Goal: Task Accomplishment & Management: Complete application form

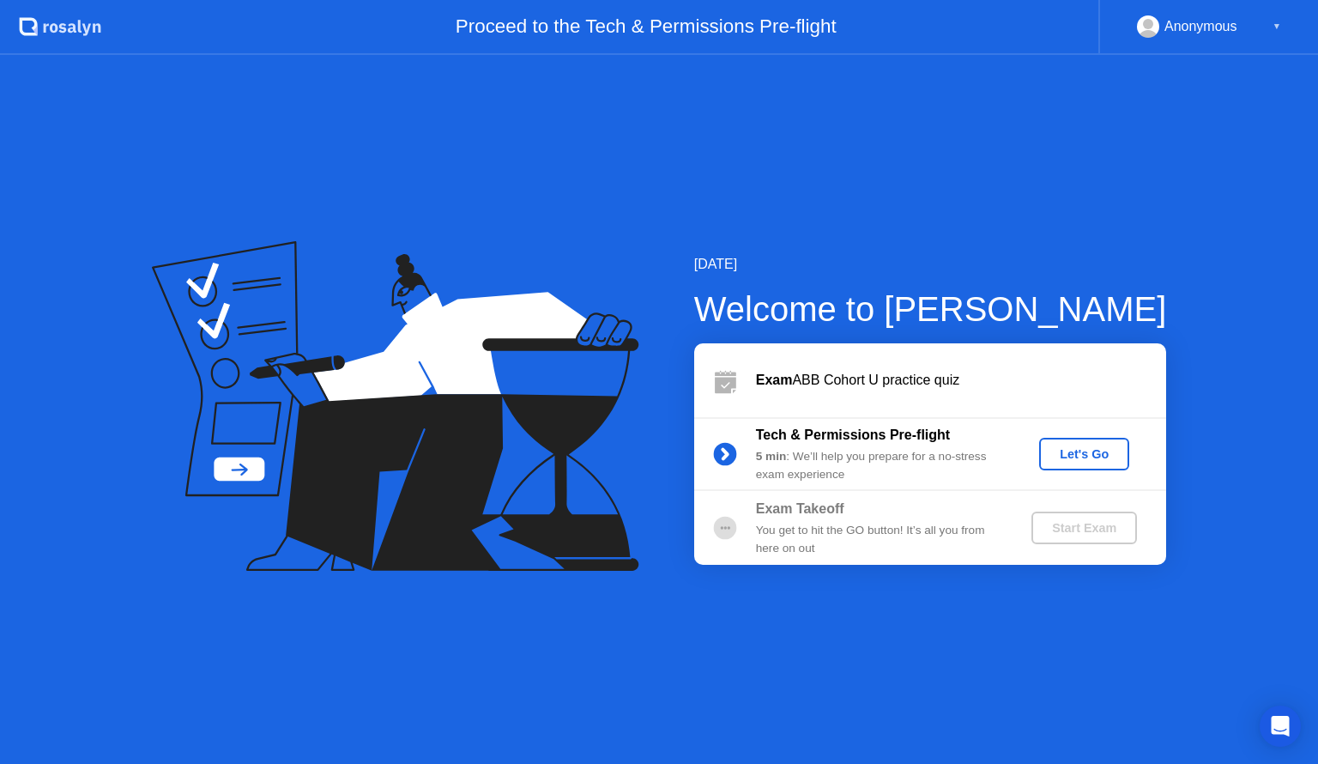
click at [1008, 240] on div "[DATE] Welcome to [PERSON_NAME] ABB Cohort U practice quiz Tech & Permissions P…" at bounding box center [659, 409] width 1318 height 709
click at [311, 294] on icon at bounding box center [395, 406] width 487 height 330
click at [644, 597] on div "[DATE] Welcome to [PERSON_NAME] ABB Cohort U practice quiz Tech & Permissions P…" at bounding box center [659, 409] width 1318 height 709
click at [1097, 454] on div "Let's Go" at bounding box center [1084, 454] width 76 height 14
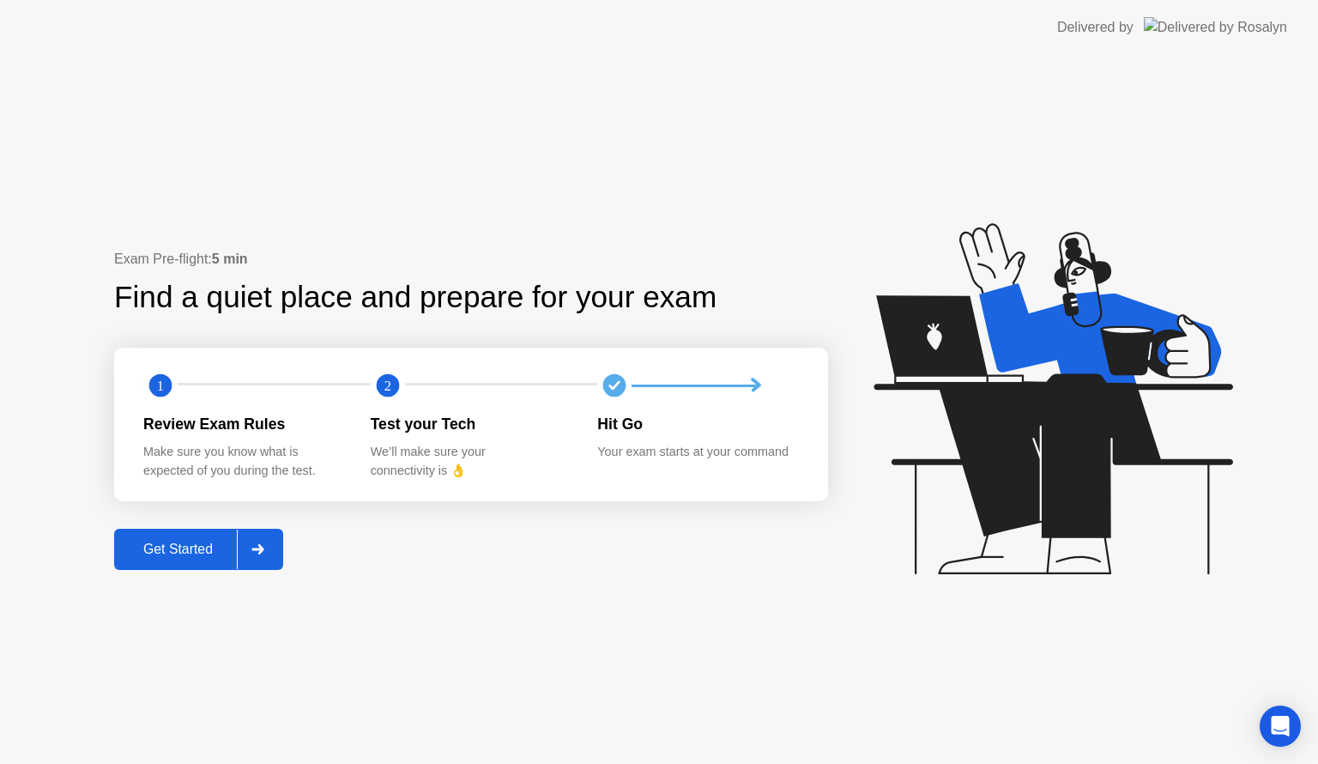
click at [193, 552] on div "Get Started" at bounding box center [178, 548] width 118 height 15
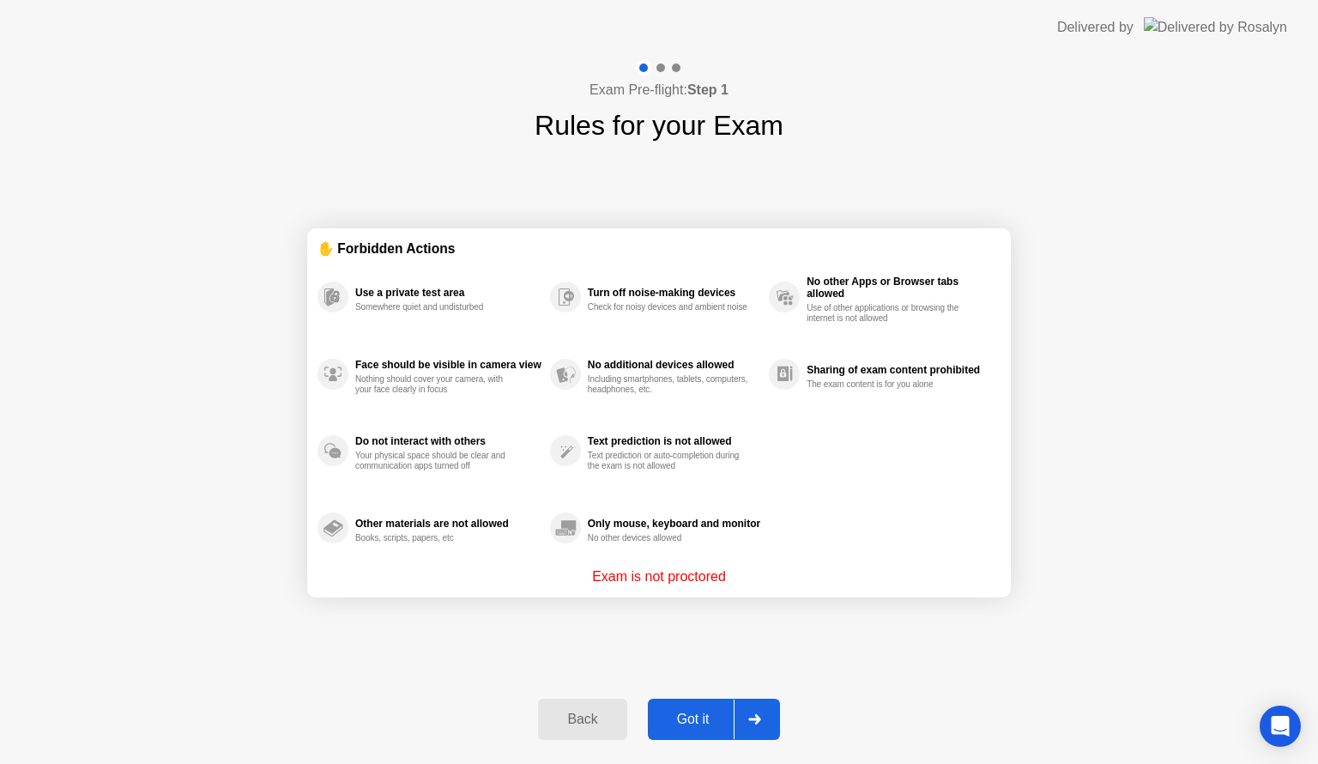
click at [800, 194] on div "✋ Forbidden Actions Use a private test area Somewhere quiet and undisturbed Fac…" at bounding box center [659, 413] width 704 height 534
click at [717, 724] on div "Got it" at bounding box center [693, 718] width 81 height 15
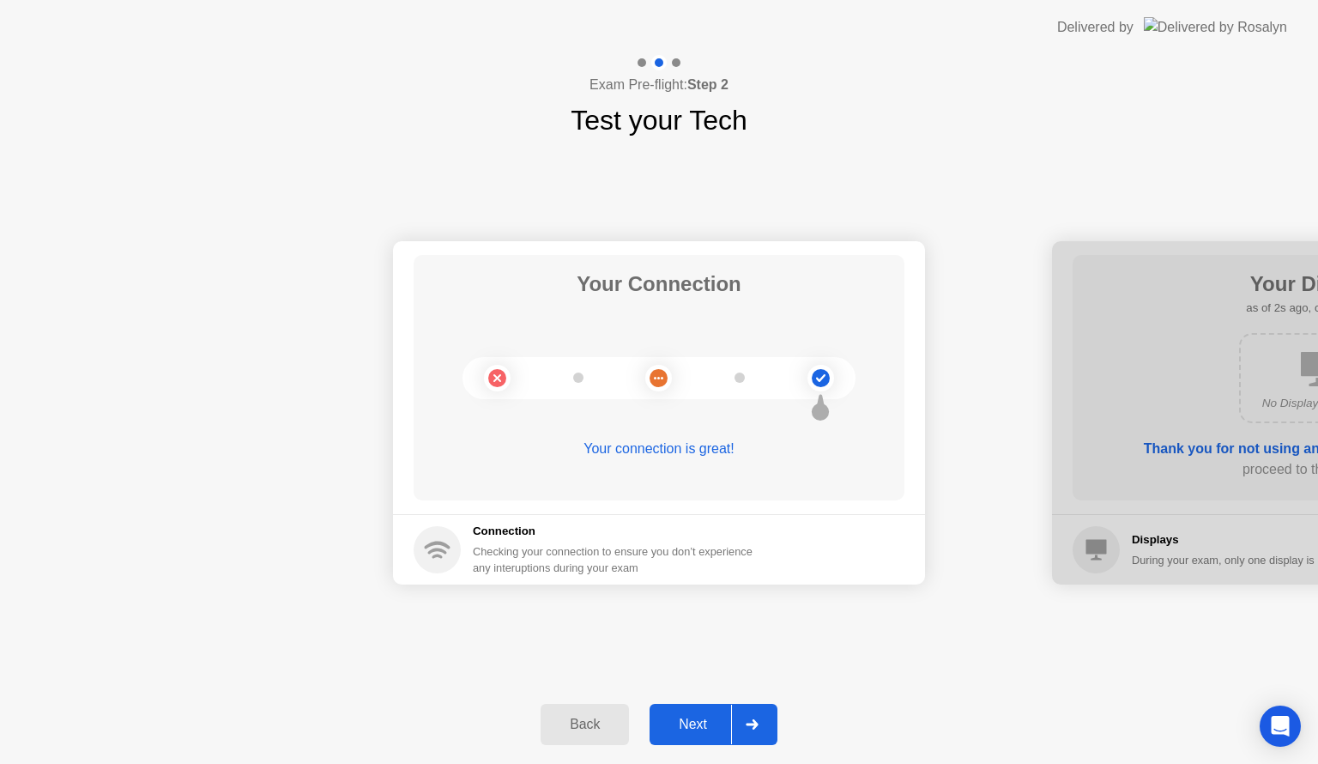
click at [717, 724] on div "Next" at bounding box center [693, 723] width 76 height 15
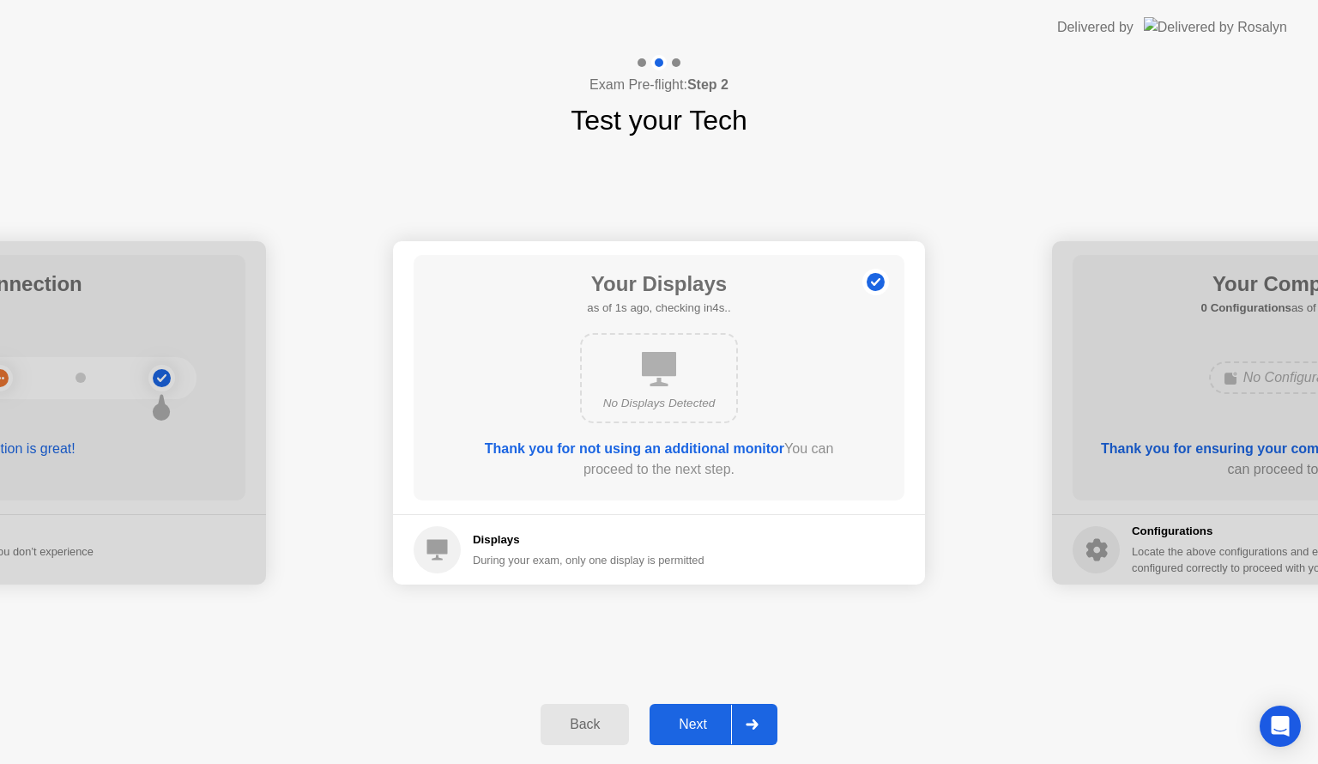
click at [717, 724] on div "Next" at bounding box center [693, 723] width 76 height 15
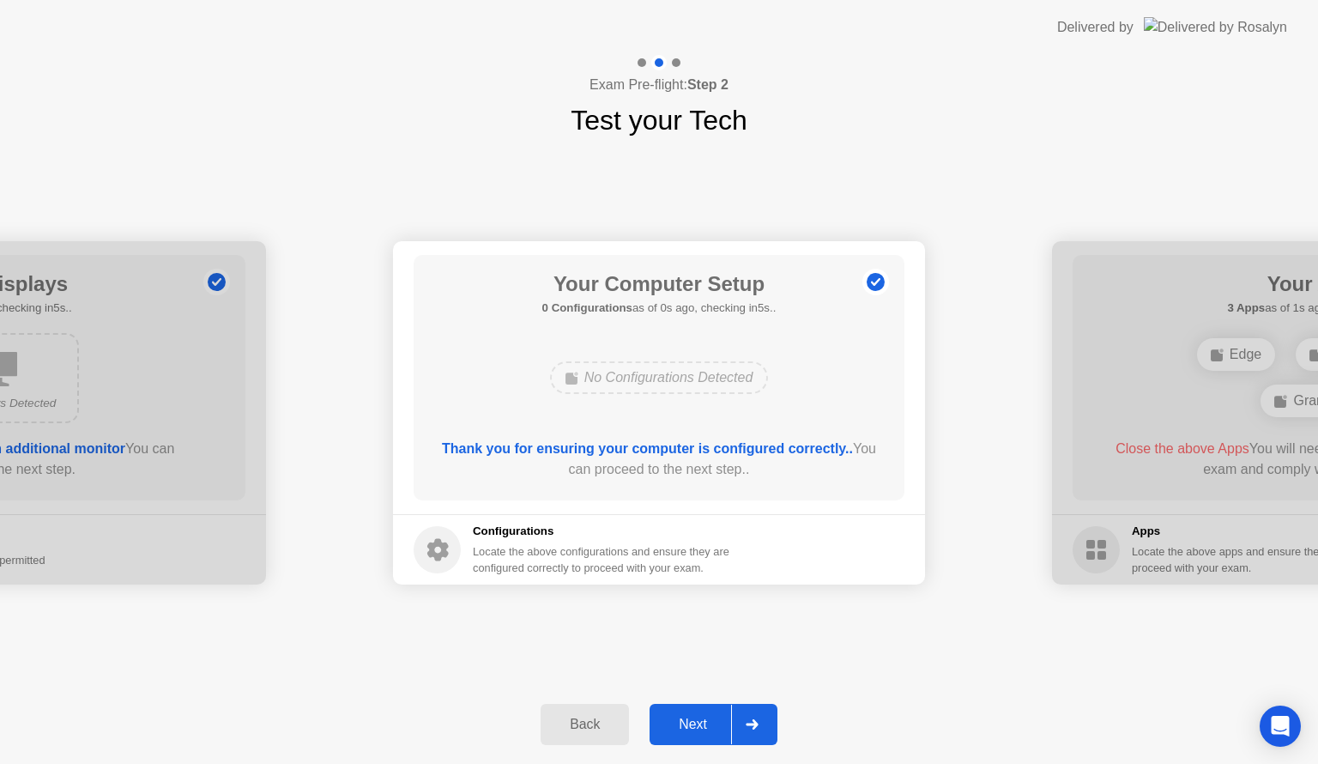
click at [717, 724] on div "Next" at bounding box center [693, 723] width 76 height 15
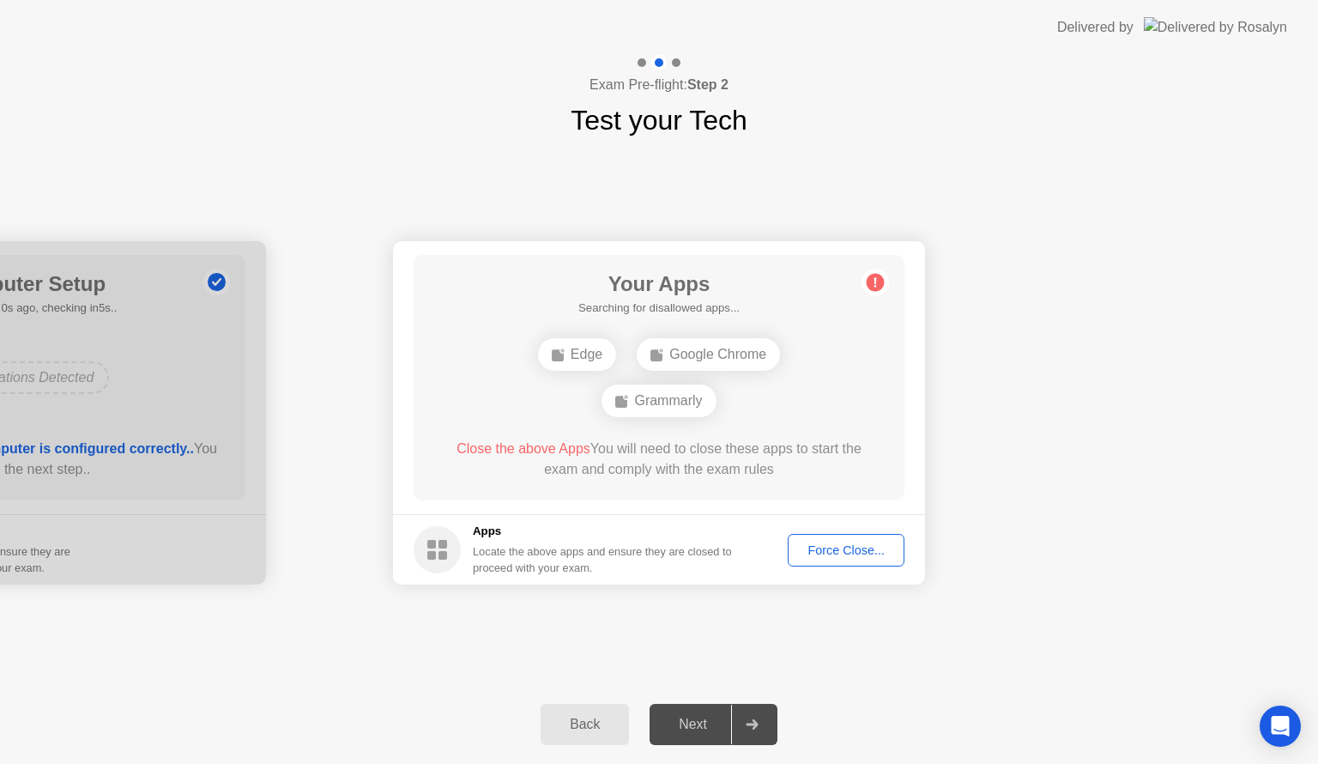
click at [717, 724] on div "Next" at bounding box center [693, 723] width 76 height 15
click at [762, 722] on div at bounding box center [751, 723] width 41 height 39
click at [583, 724] on div "Back" at bounding box center [585, 723] width 78 height 15
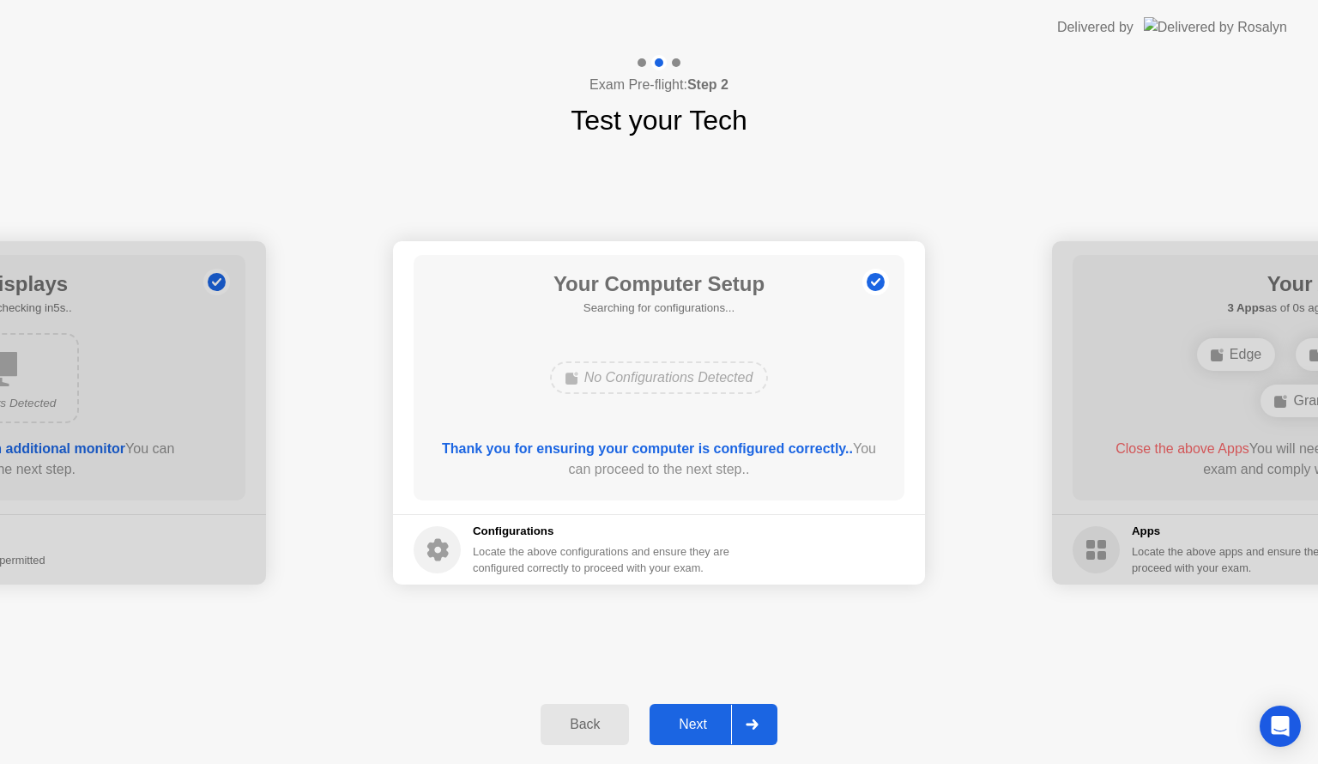
click at [583, 724] on div "Back" at bounding box center [585, 723] width 78 height 15
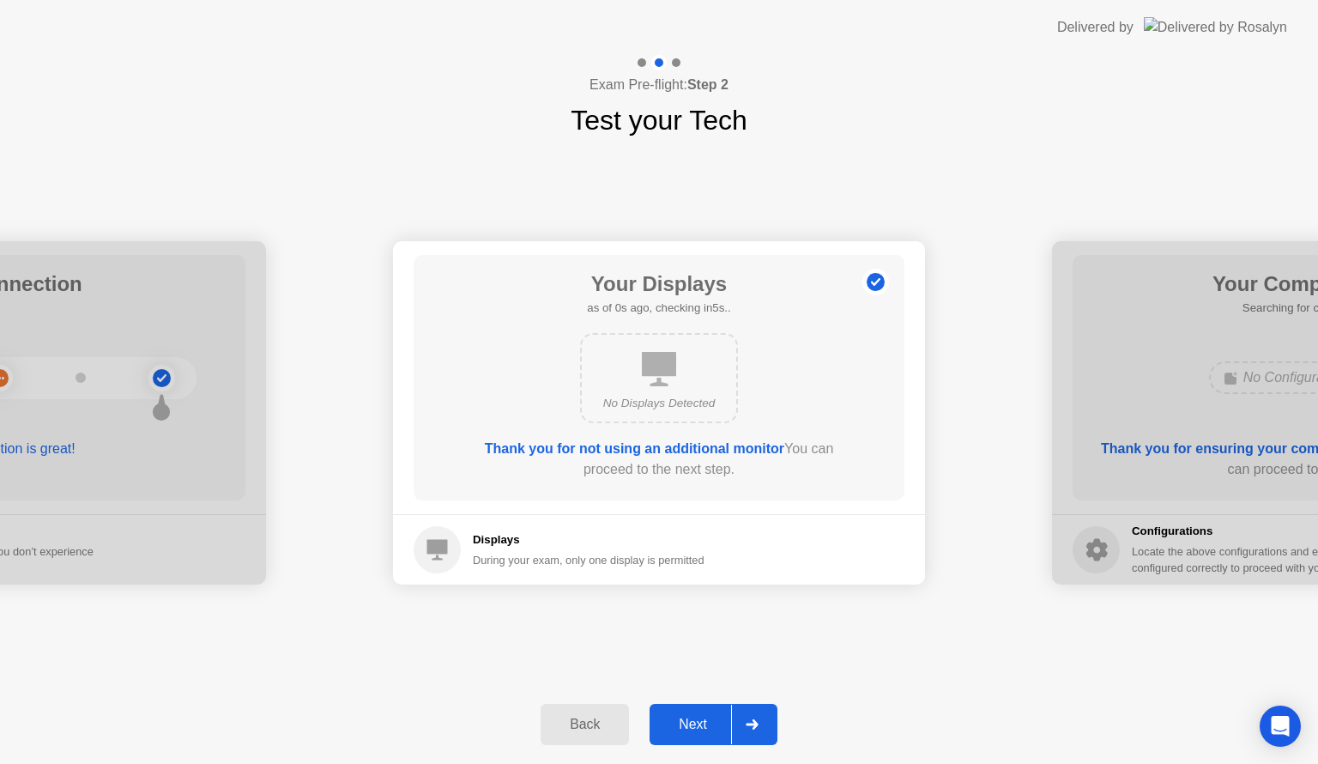
click at [583, 724] on div "Back" at bounding box center [585, 723] width 78 height 15
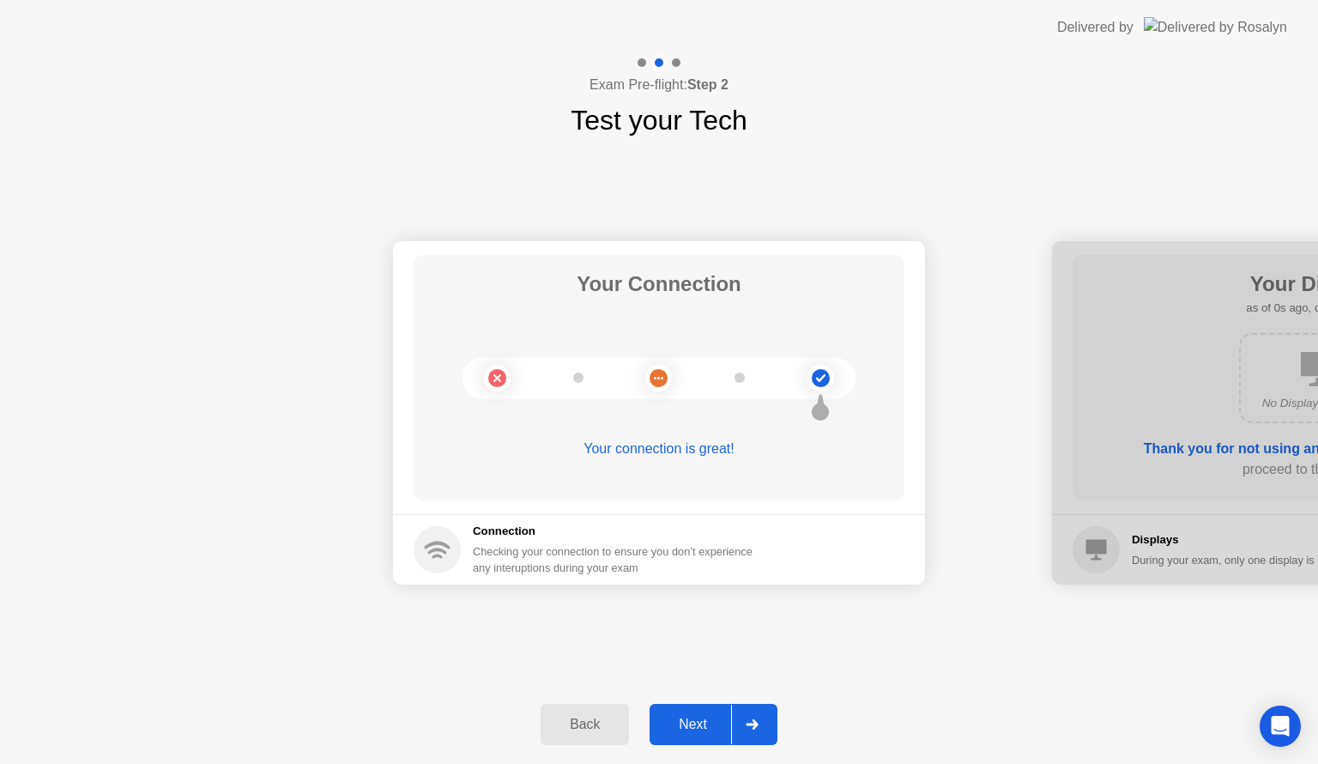
click at [583, 724] on div "Back" at bounding box center [585, 723] width 78 height 15
